Goal: Task Accomplishment & Management: Manage account settings

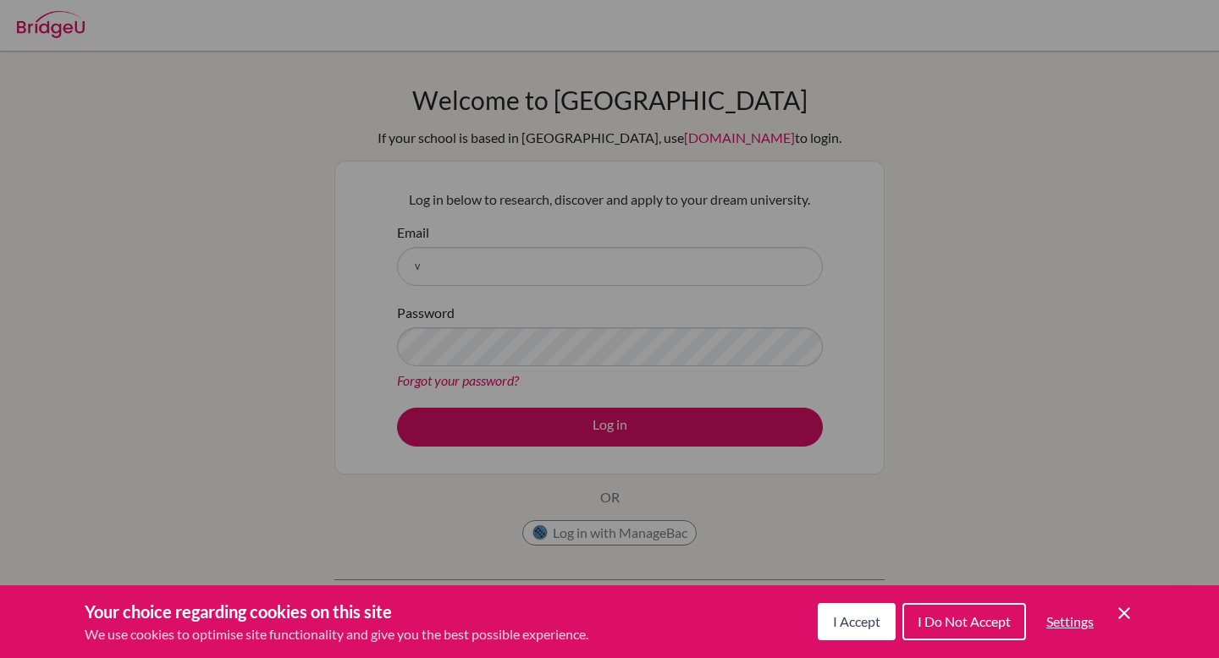
click at [875, 627] on span "I Accept" at bounding box center [856, 622] width 47 height 16
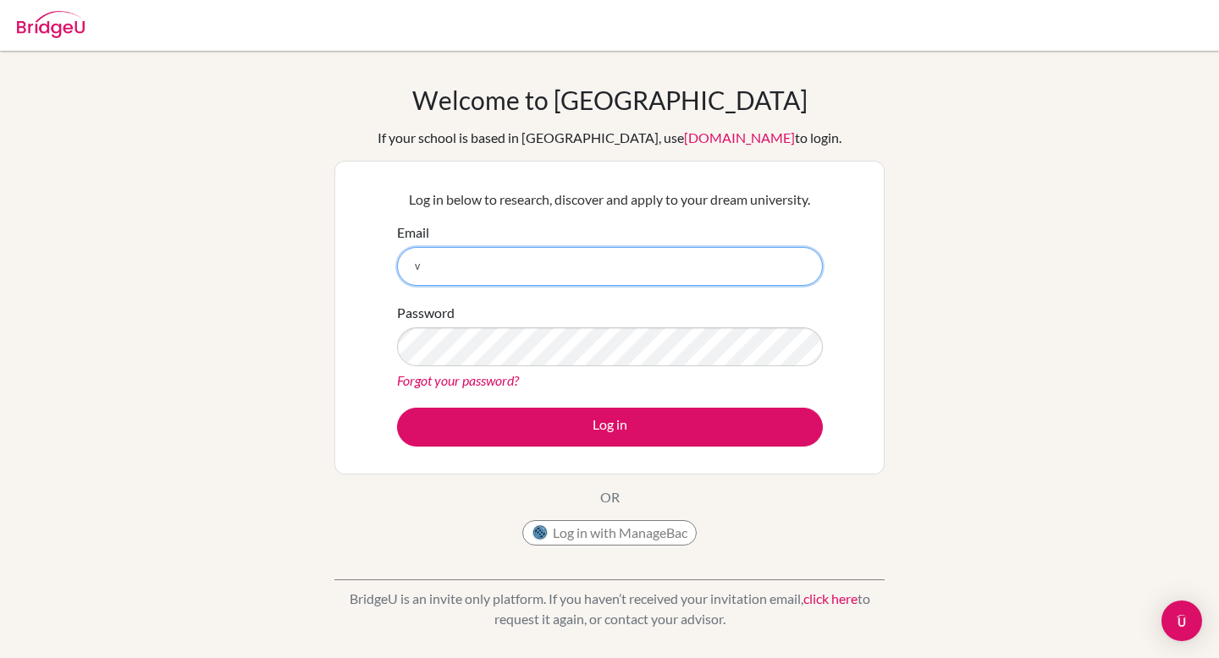
click at [454, 272] on input "v" at bounding box center [610, 266] width 426 height 39
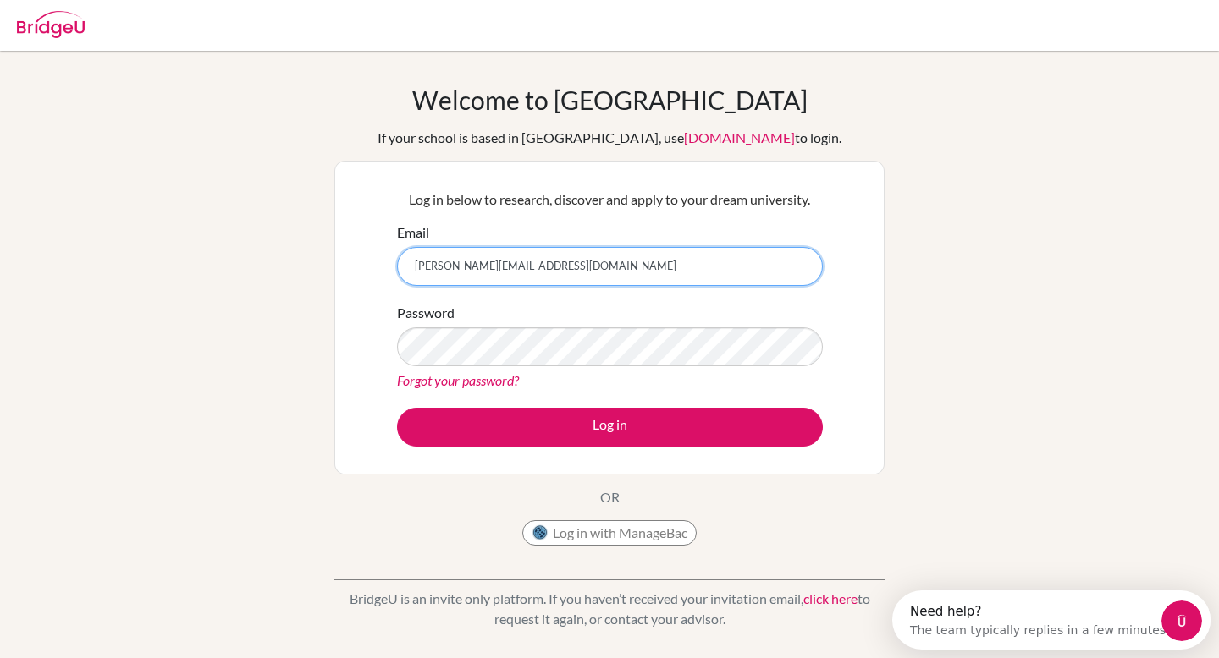
type input "v.kafie.2026@sesihn.com"
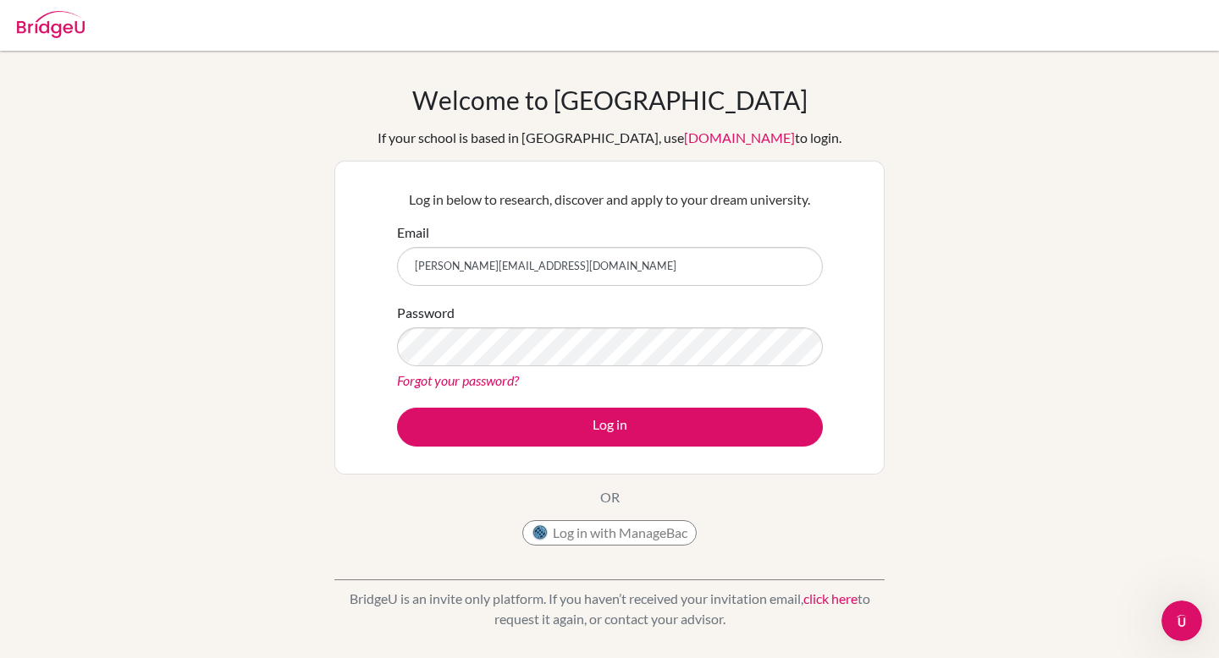
click at [479, 381] on link "Forgot your password?" at bounding box center [458, 380] width 122 height 16
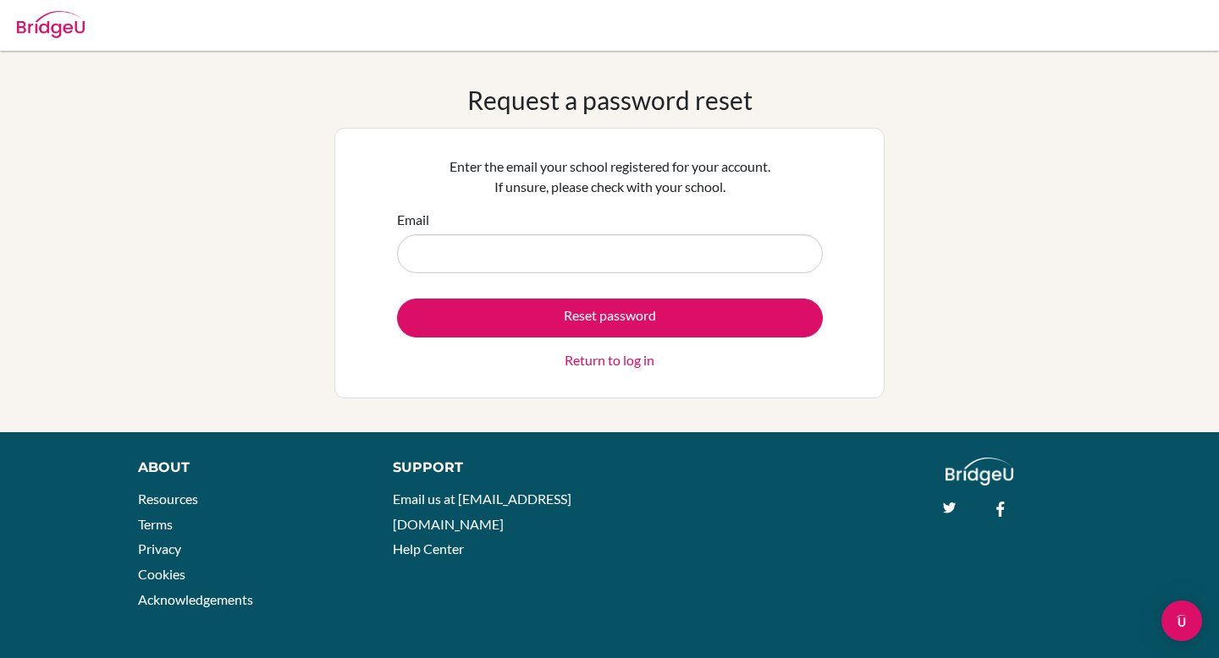
click at [424, 258] on input "Email" at bounding box center [610, 253] width 426 height 39
type input "v.kafie.2026@seishhn.cm"
click at [397, 299] on button "Reset password" at bounding box center [610, 318] width 426 height 39
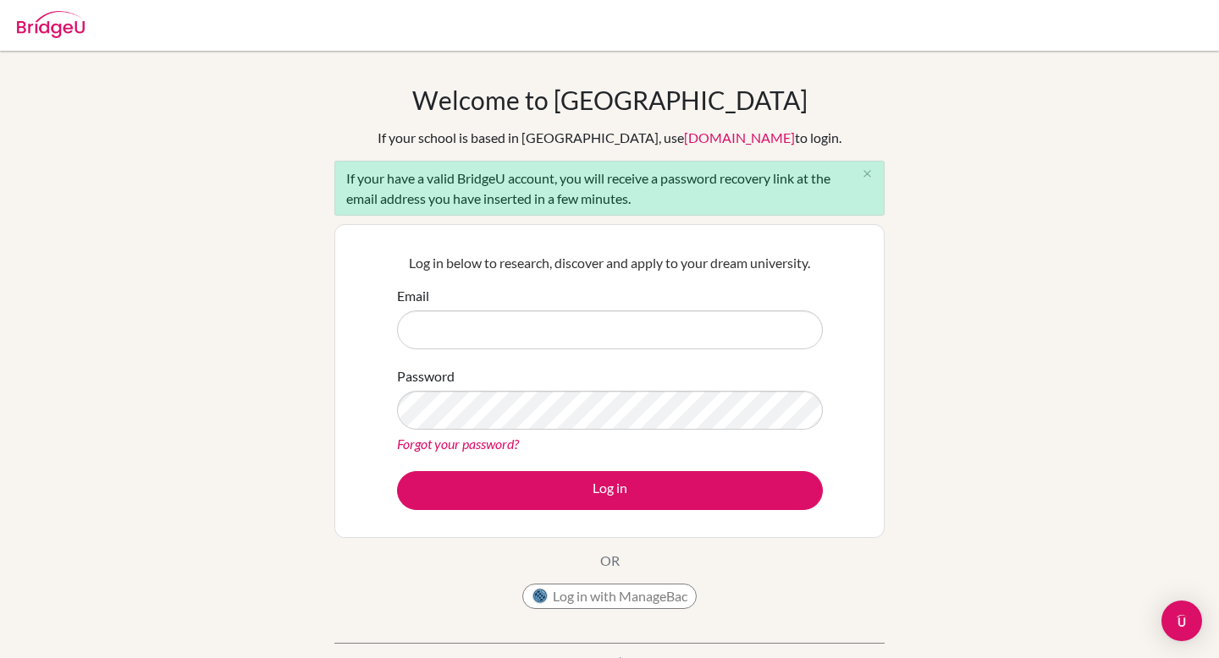
click at [449, 440] on link "Forgot your password?" at bounding box center [458, 444] width 122 height 16
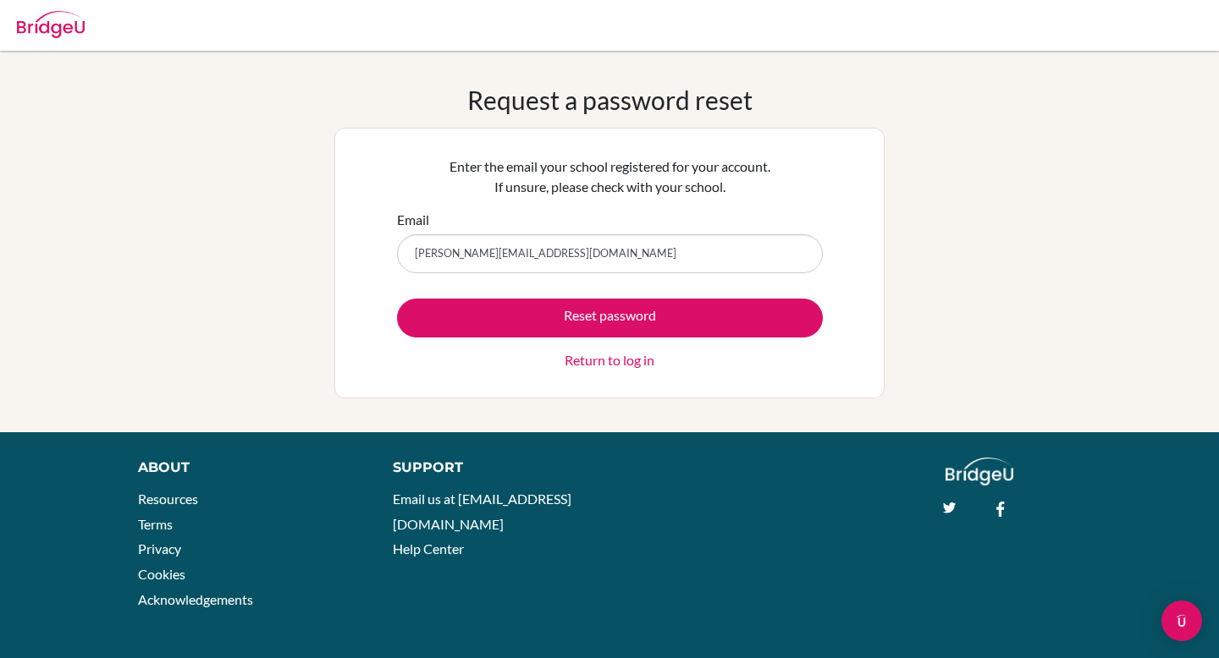
click at [522, 256] on input "v.kafie.2026@seishhn.cm" at bounding box center [610, 253] width 426 height 39
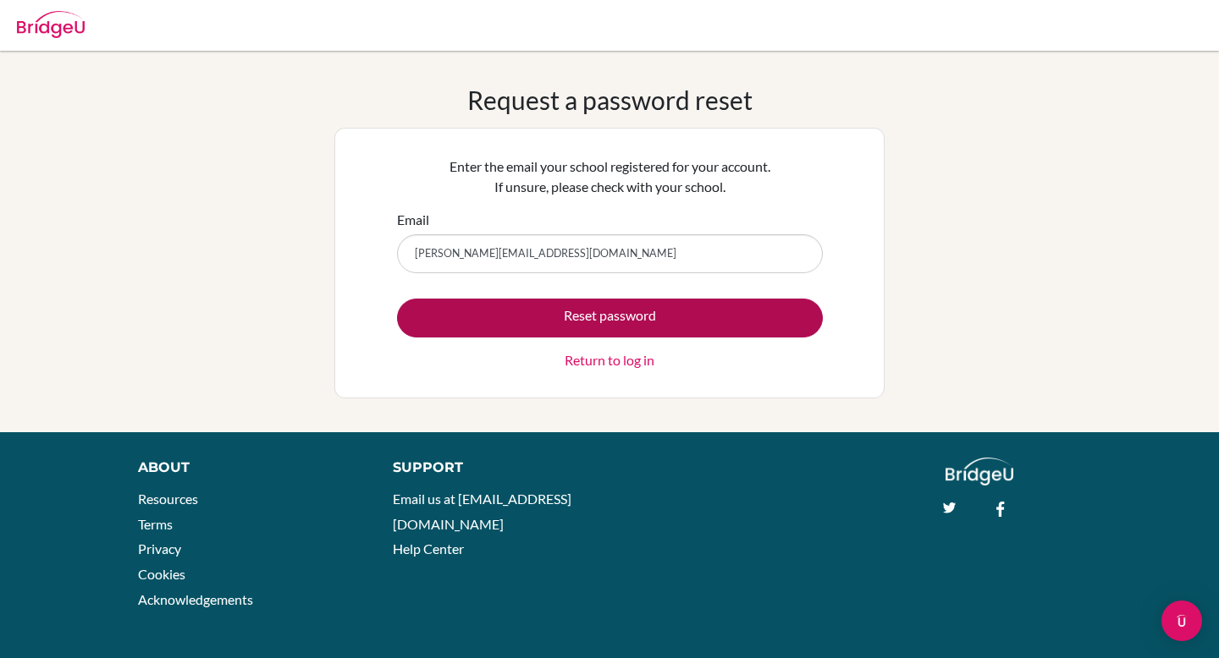
type input "v.kafie.2026@seishhn.com"
click at [630, 318] on button "Reset password" at bounding box center [610, 318] width 426 height 39
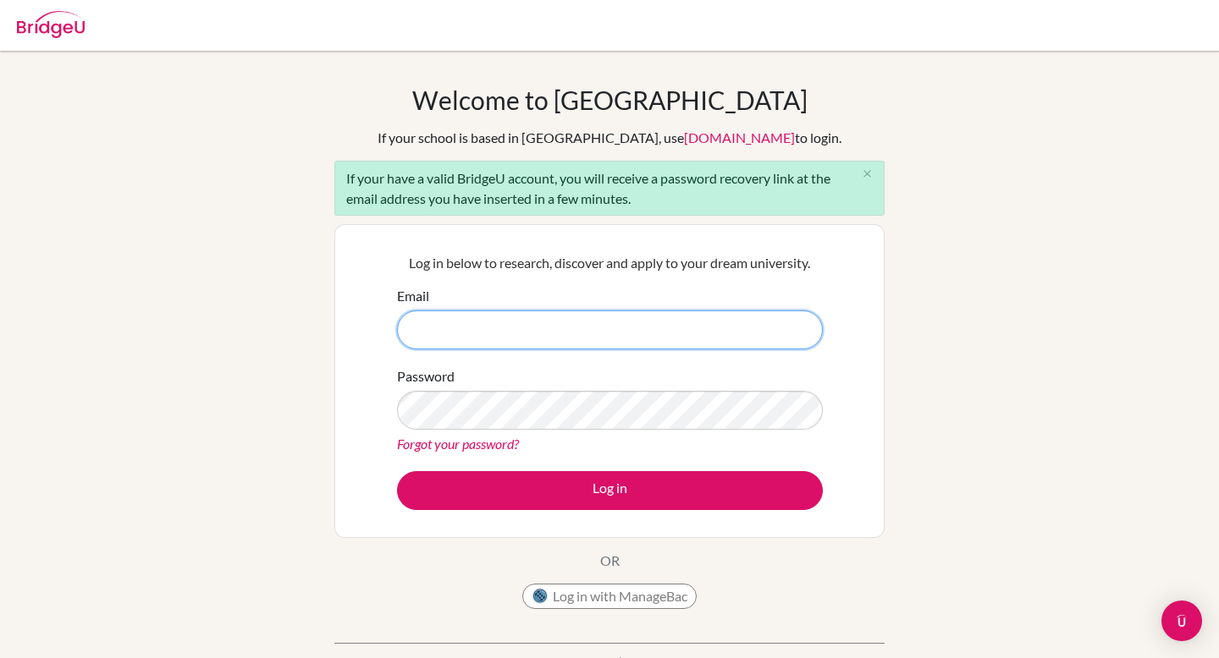
click at [579, 325] on input "Email" at bounding box center [610, 330] width 426 height 39
type input "[PERSON_NAME][EMAIL_ADDRESS][DOMAIN_NAME]"
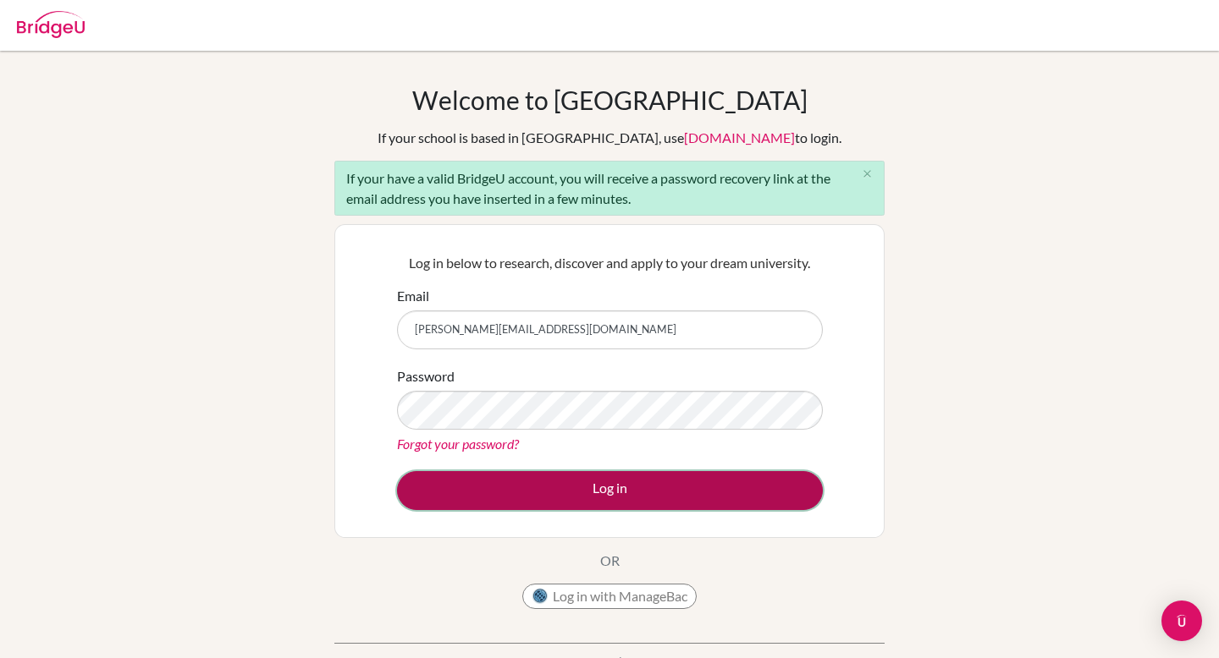
click at [641, 492] on button "Log in" at bounding box center [610, 490] width 426 height 39
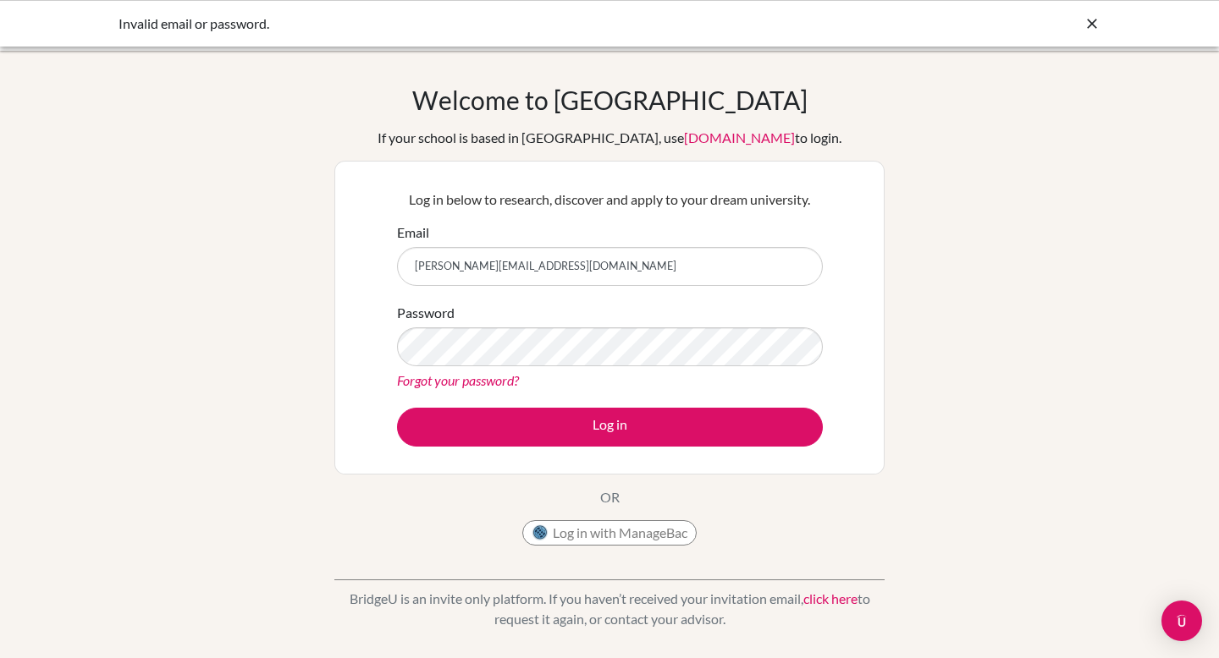
click at [559, 324] on div "Password Forgot your password?" at bounding box center [610, 347] width 426 height 88
click at [559, 293] on form "Email v.kafie.2026@seishhn.com Password Forgot your password? Log in" at bounding box center [610, 335] width 426 height 224
click at [592, 278] on input "v.kafie.2026@seishhn.com" at bounding box center [610, 266] width 426 height 39
click at [501, 325] on div "Password Forgot your password?" at bounding box center [610, 347] width 426 height 88
click at [506, 381] on link "Forgot your password?" at bounding box center [458, 380] width 122 height 16
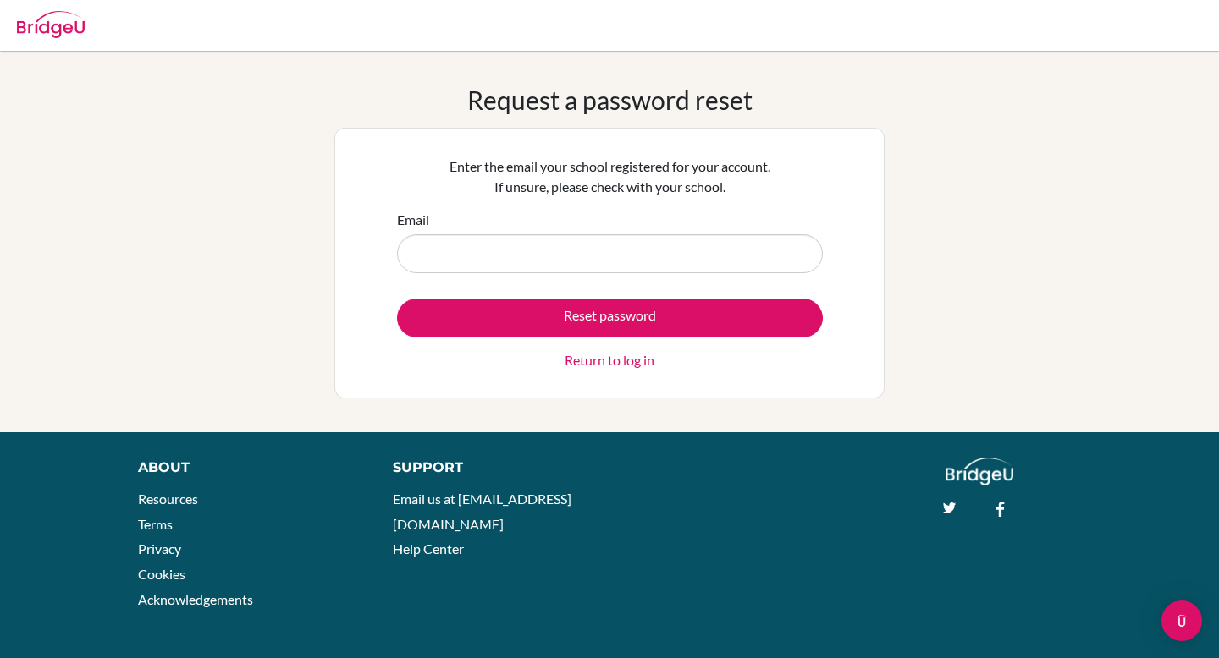
type input "[PERSON_NAME][EMAIL_ADDRESS][DOMAIN_NAME]"
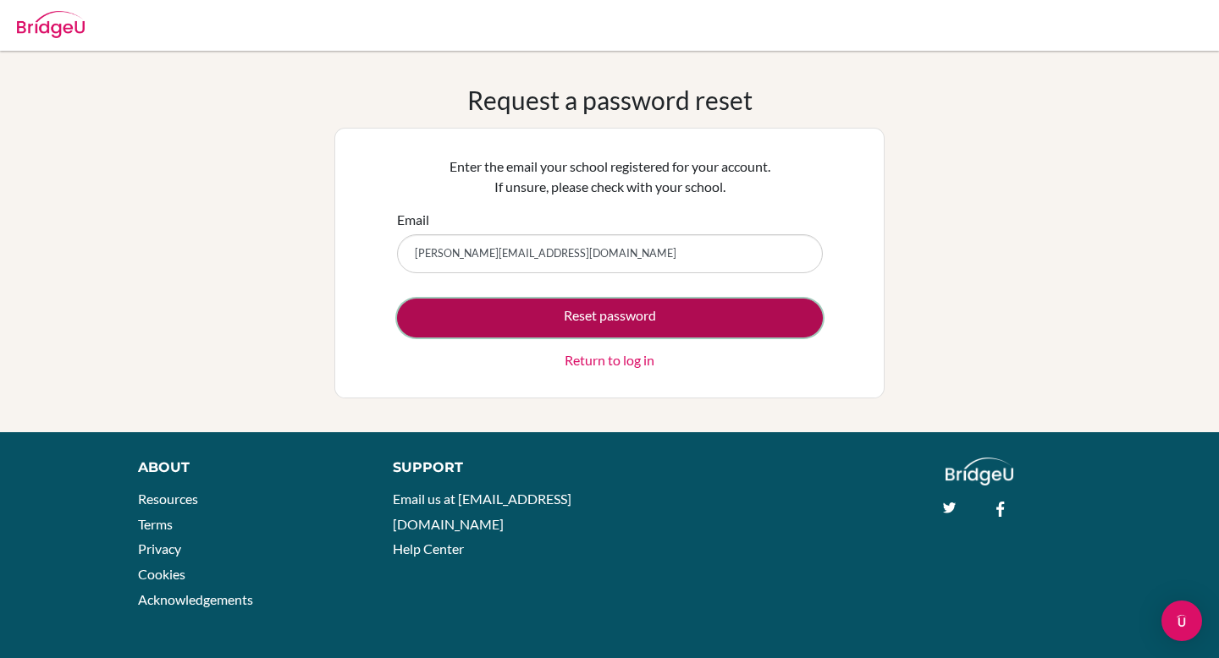
click at [609, 316] on button "Reset password" at bounding box center [610, 318] width 426 height 39
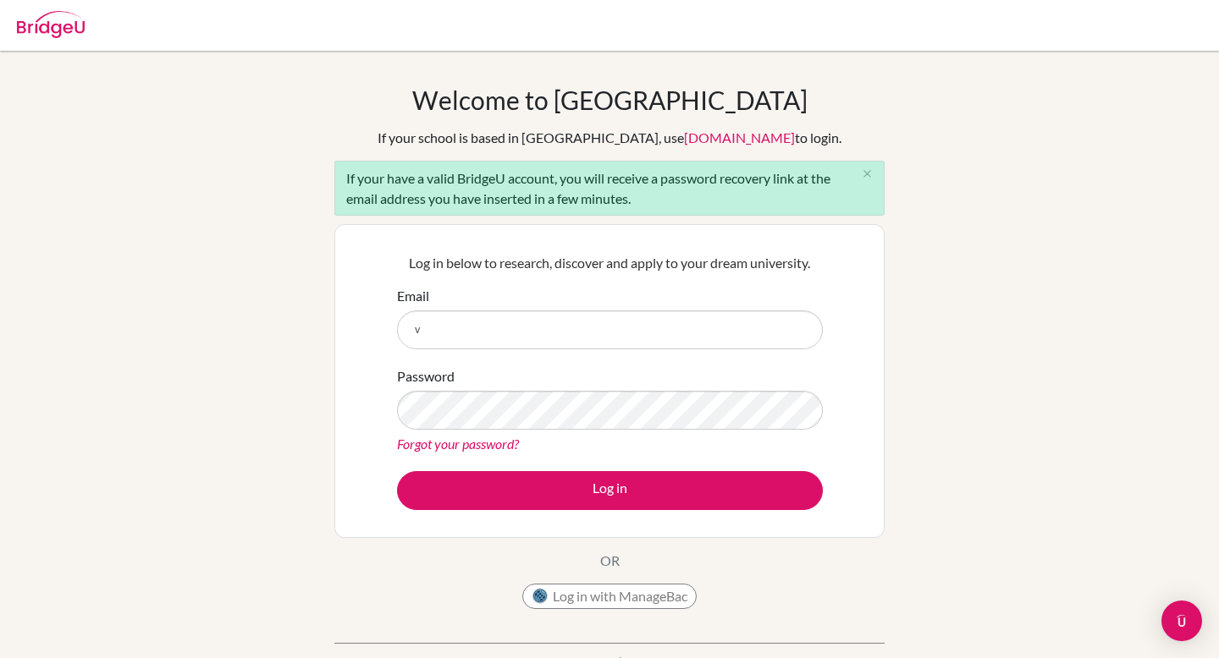
type input "[PERSON_NAME][EMAIL_ADDRESS][DOMAIN_NAME]"
click at [868, 175] on icon "close" at bounding box center [867, 174] width 13 height 13
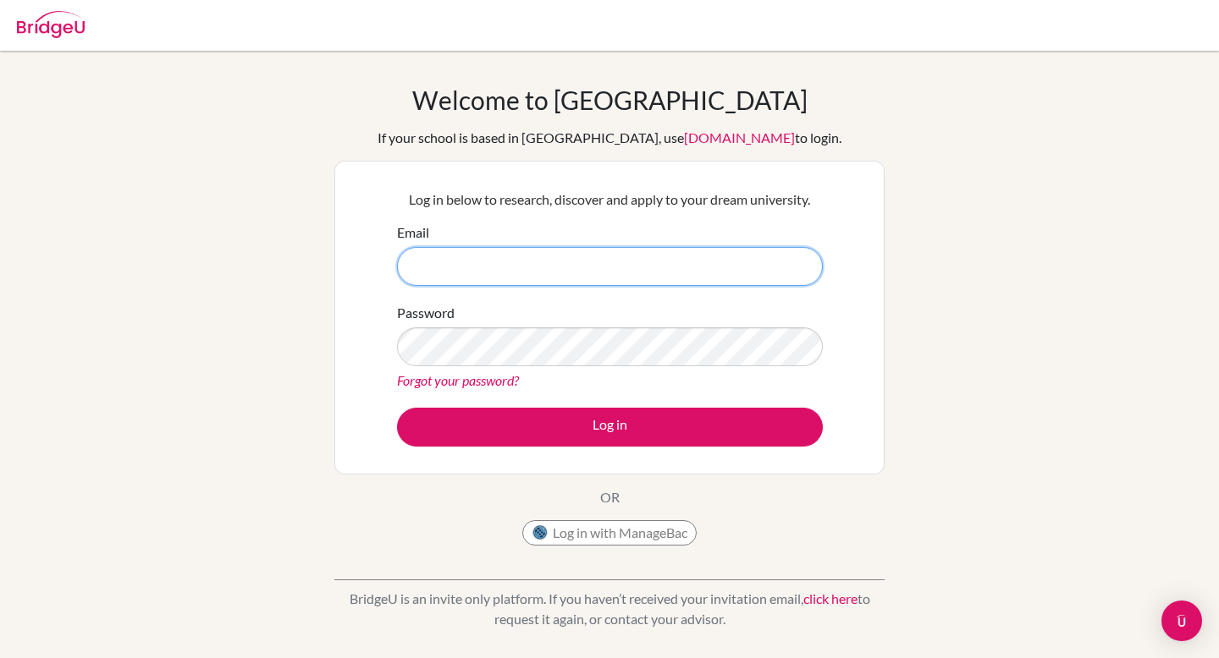
scroll to position [244, 0]
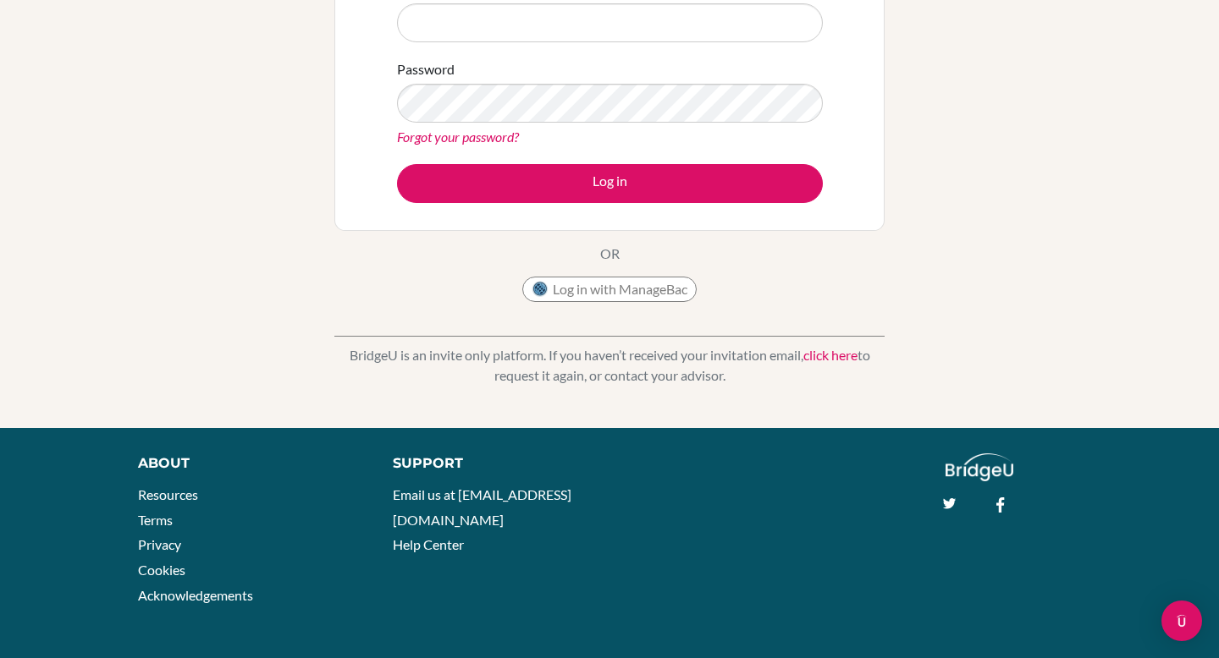
click at [837, 353] on link "click here" at bounding box center [830, 355] width 54 height 16
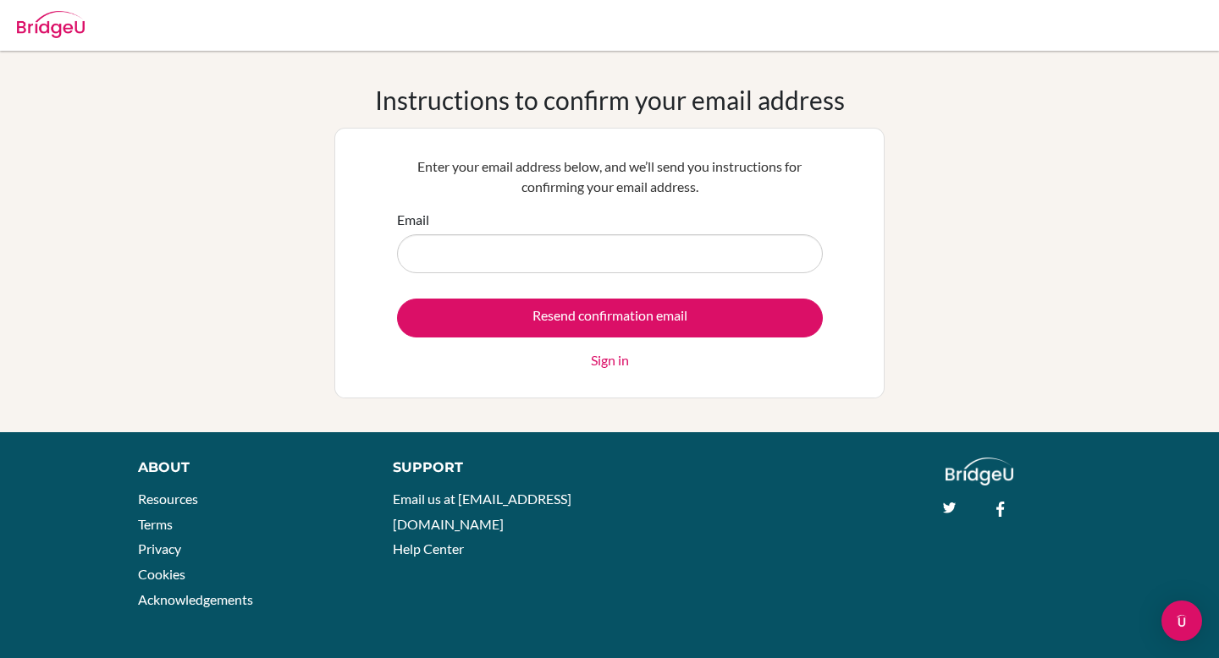
click at [735, 256] on input "Email" at bounding box center [610, 253] width 426 height 39
type input "v.kafie.2026@seishhn.com"
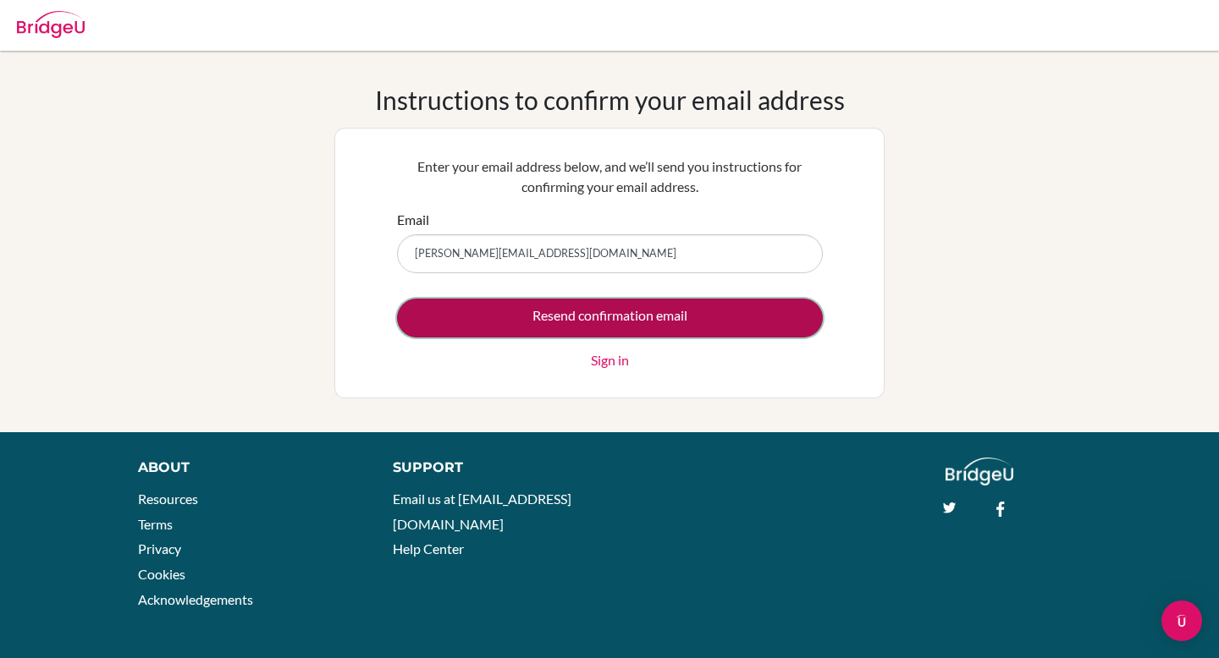
click at [633, 320] on input "Resend confirmation email" at bounding box center [610, 318] width 426 height 39
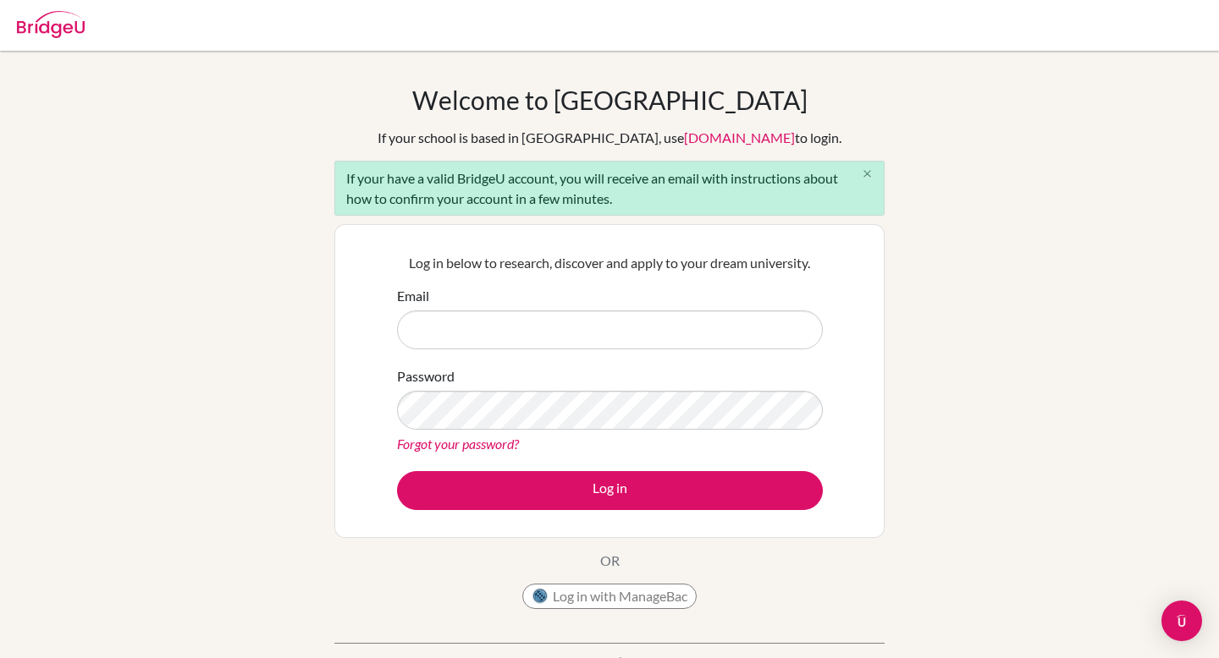
click at [869, 168] on icon "close" at bounding box center [867, 174] width 13 height 13
